Goal: Information Seeking & Learning: Learn about a topic

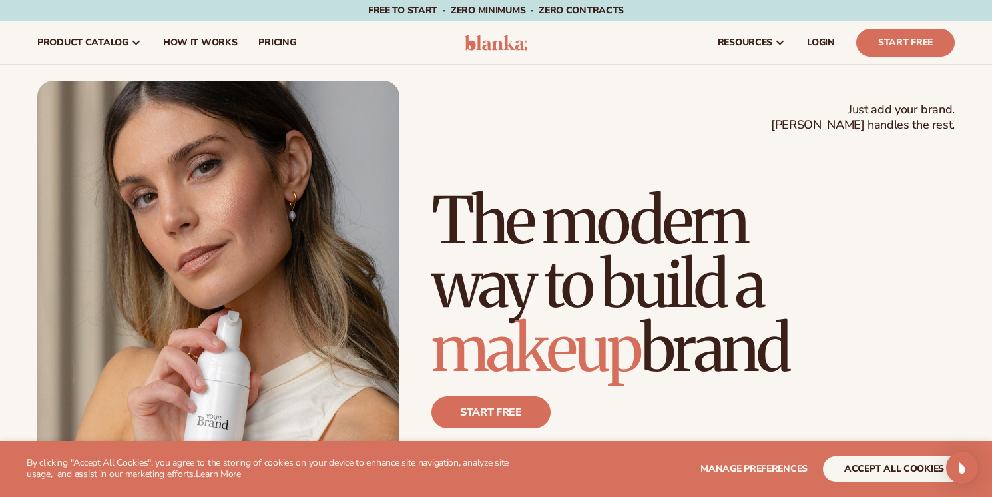
click at [763, 239] on h1 "The modern way to build a makeup brand" at bounding box center [693, 284] width 523 height 192
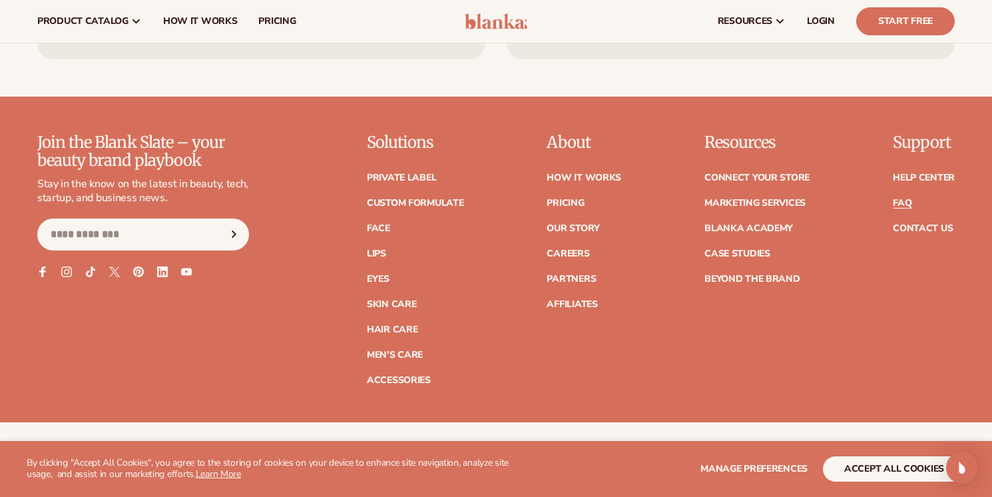
scroll to position [5351, 0]
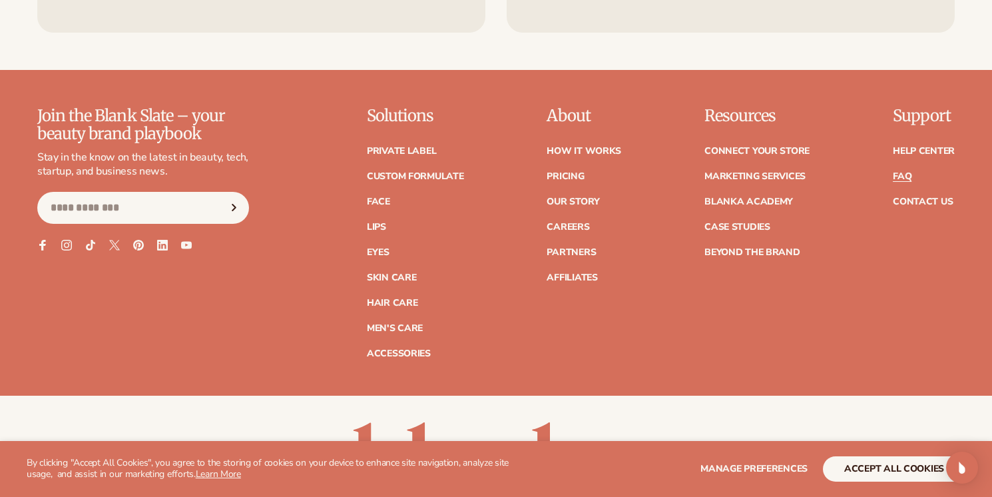
click at [903, 174] on link "FAQ" at bounding box center [902, 176] width 19 height 9
